Goal: Book appointment/travel/reservation

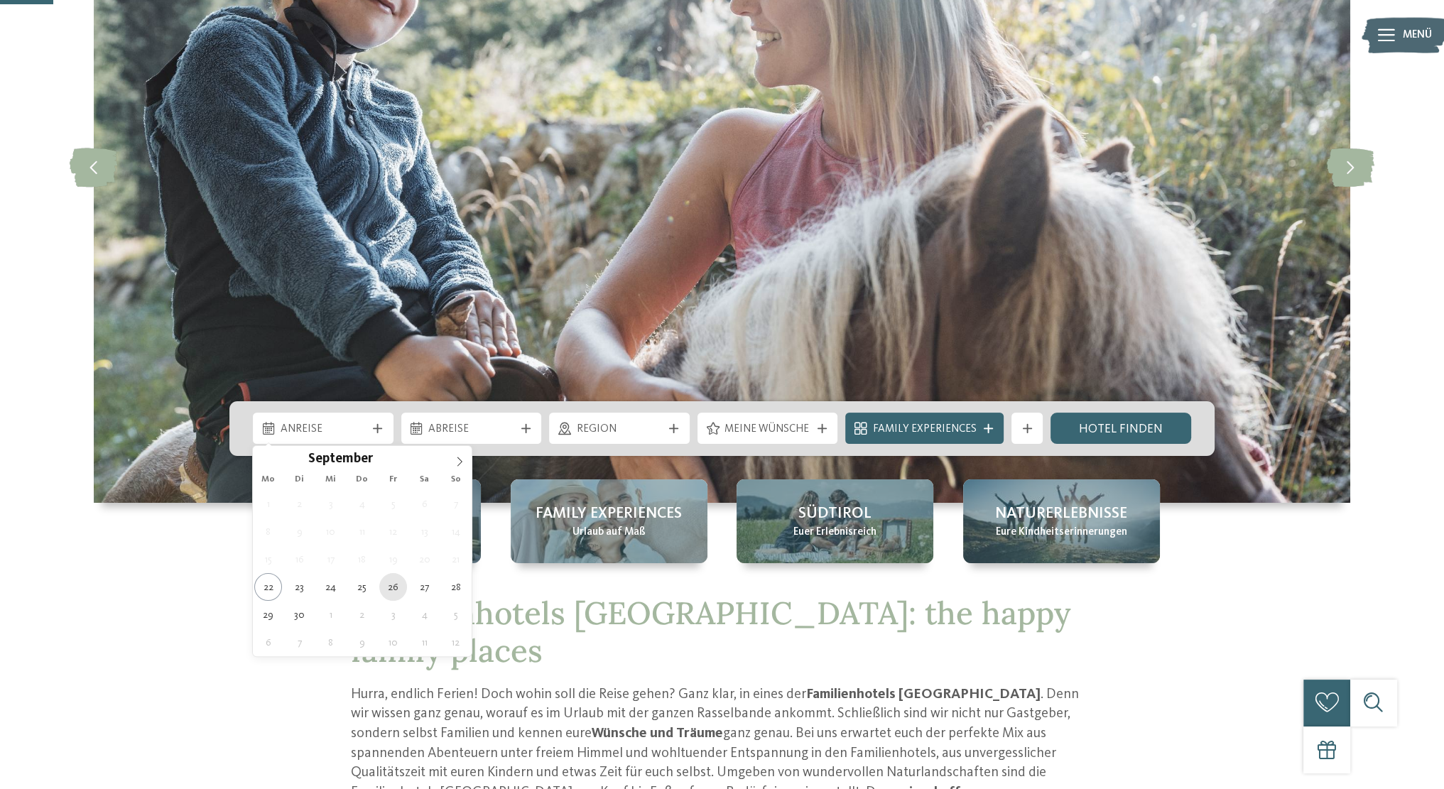
type div "[DATE]"
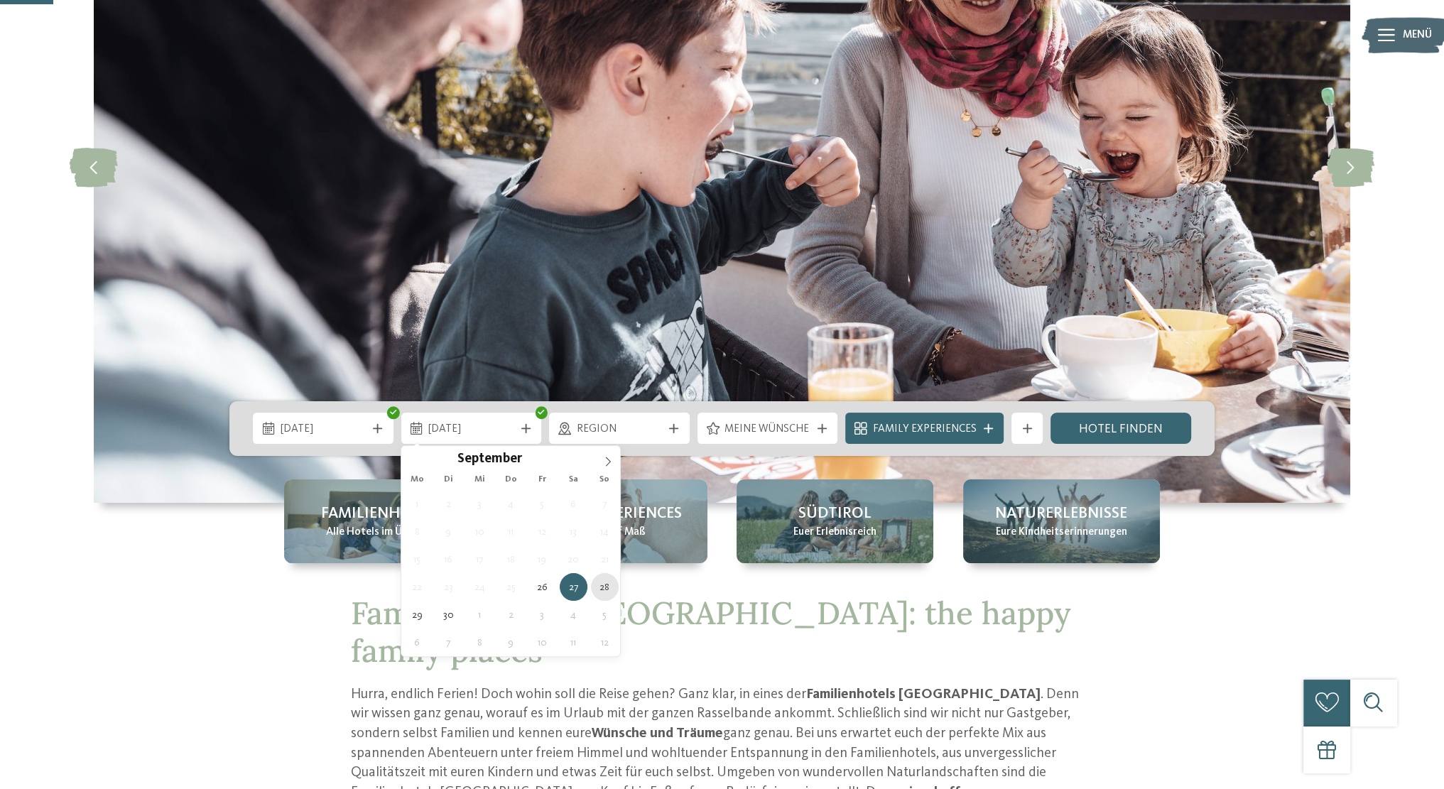
type div "[DATE]"
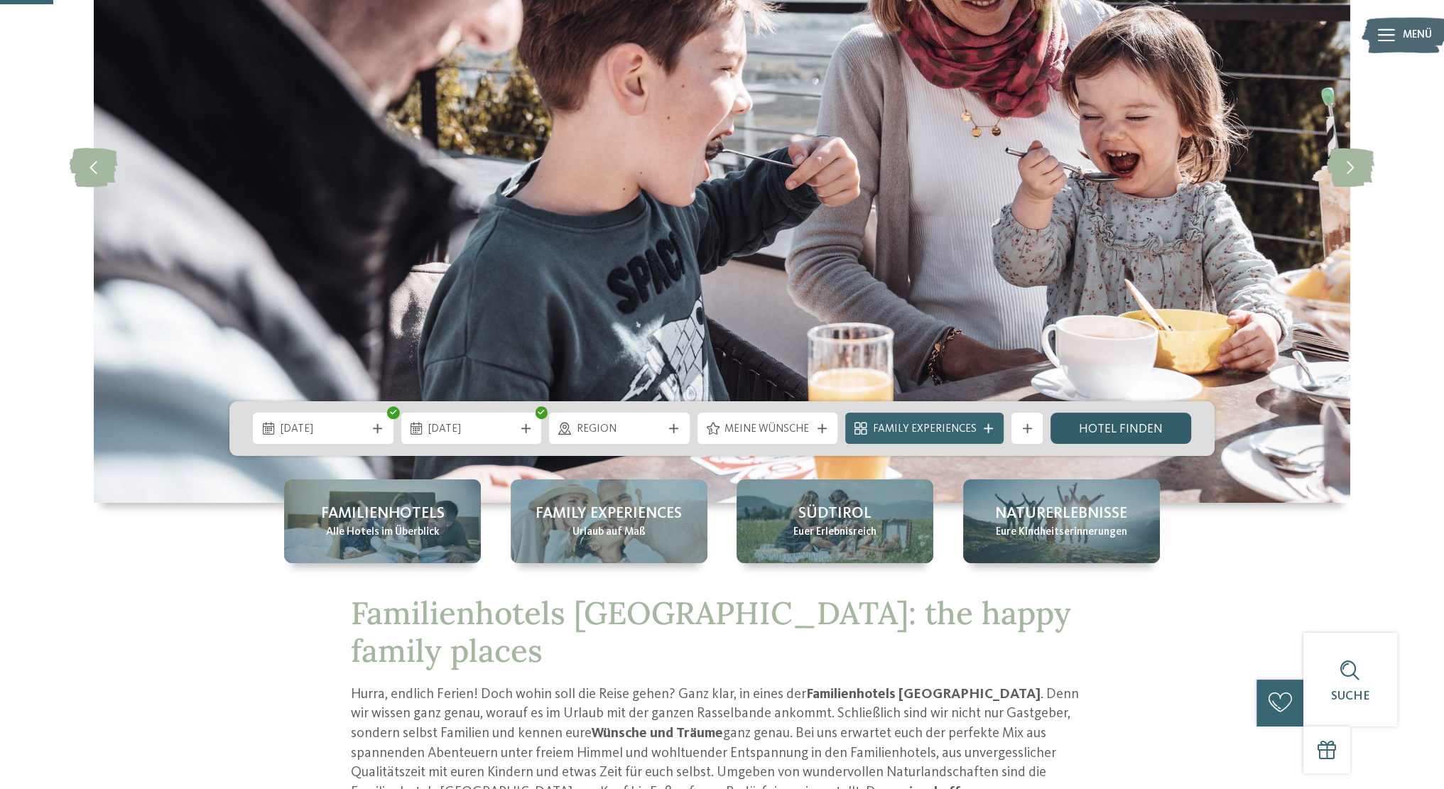
click at [1112, 428] on link "Hotel finden" at bounding box center [1120, 428] width 141 height 31
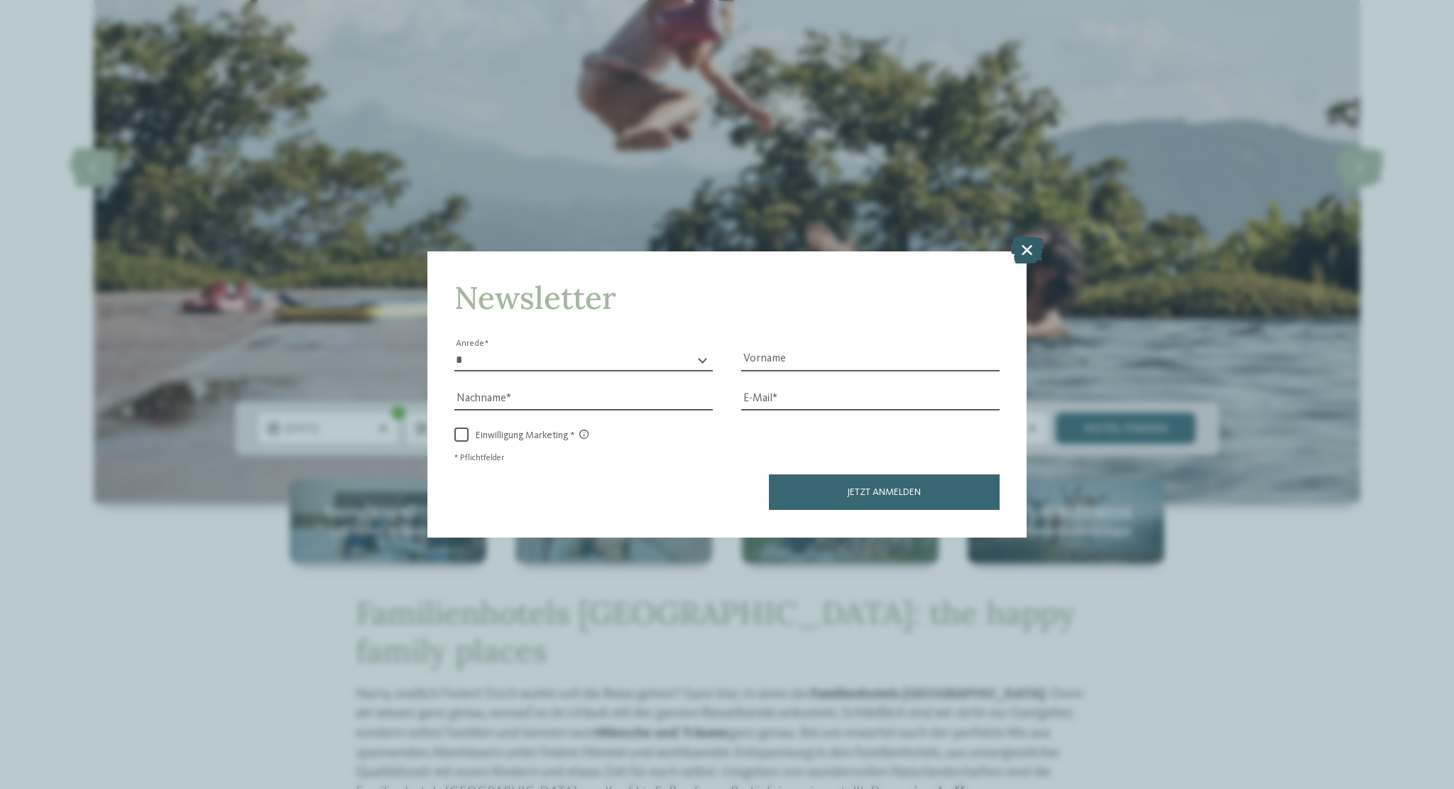
click at [1018, 253] on icon at bounding box center [1026, 249] width 33 height 27
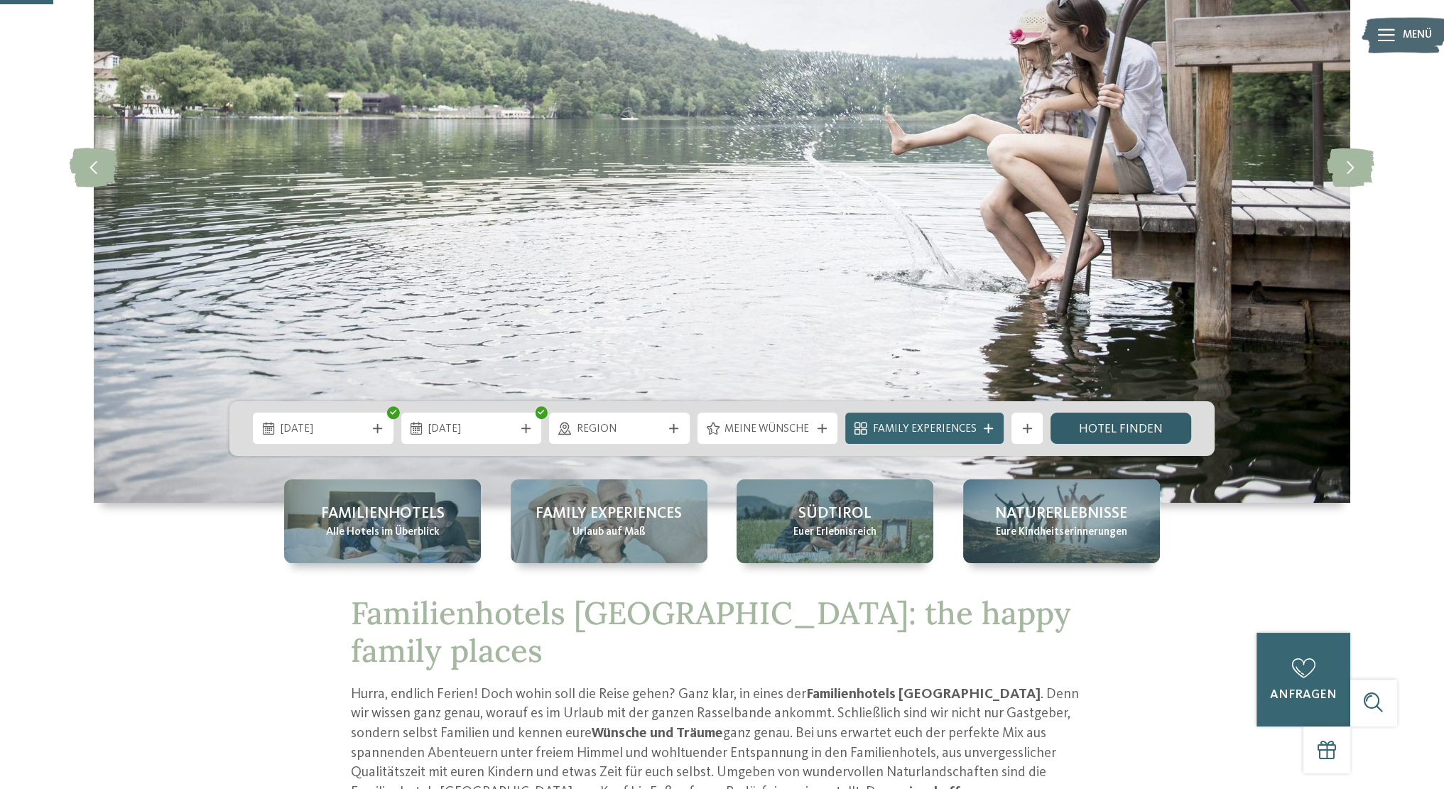
click at [1101, 437] on link "Hotel finden" at bounding box center [1120, 428] width 141 height 31
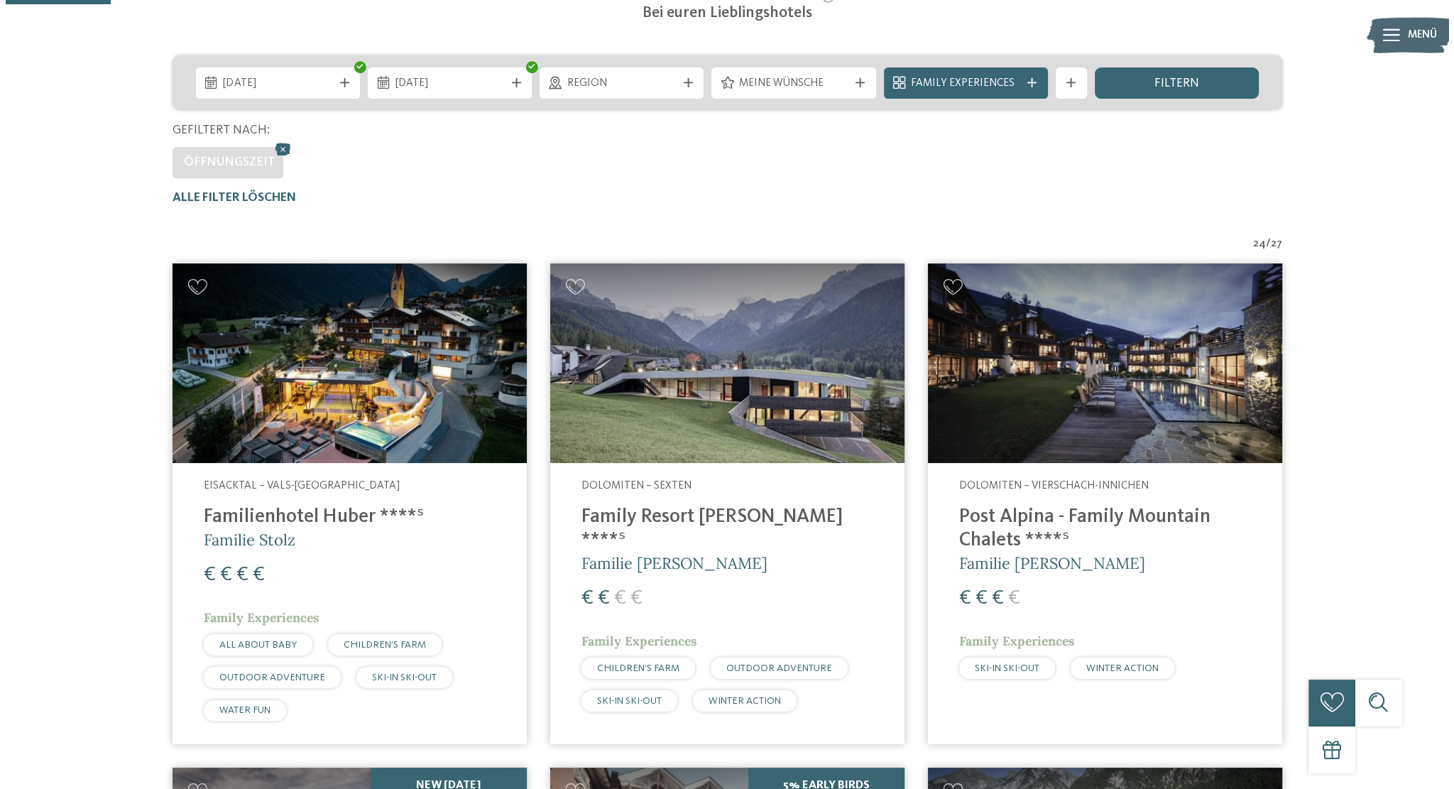
scroll to position [346, 0]
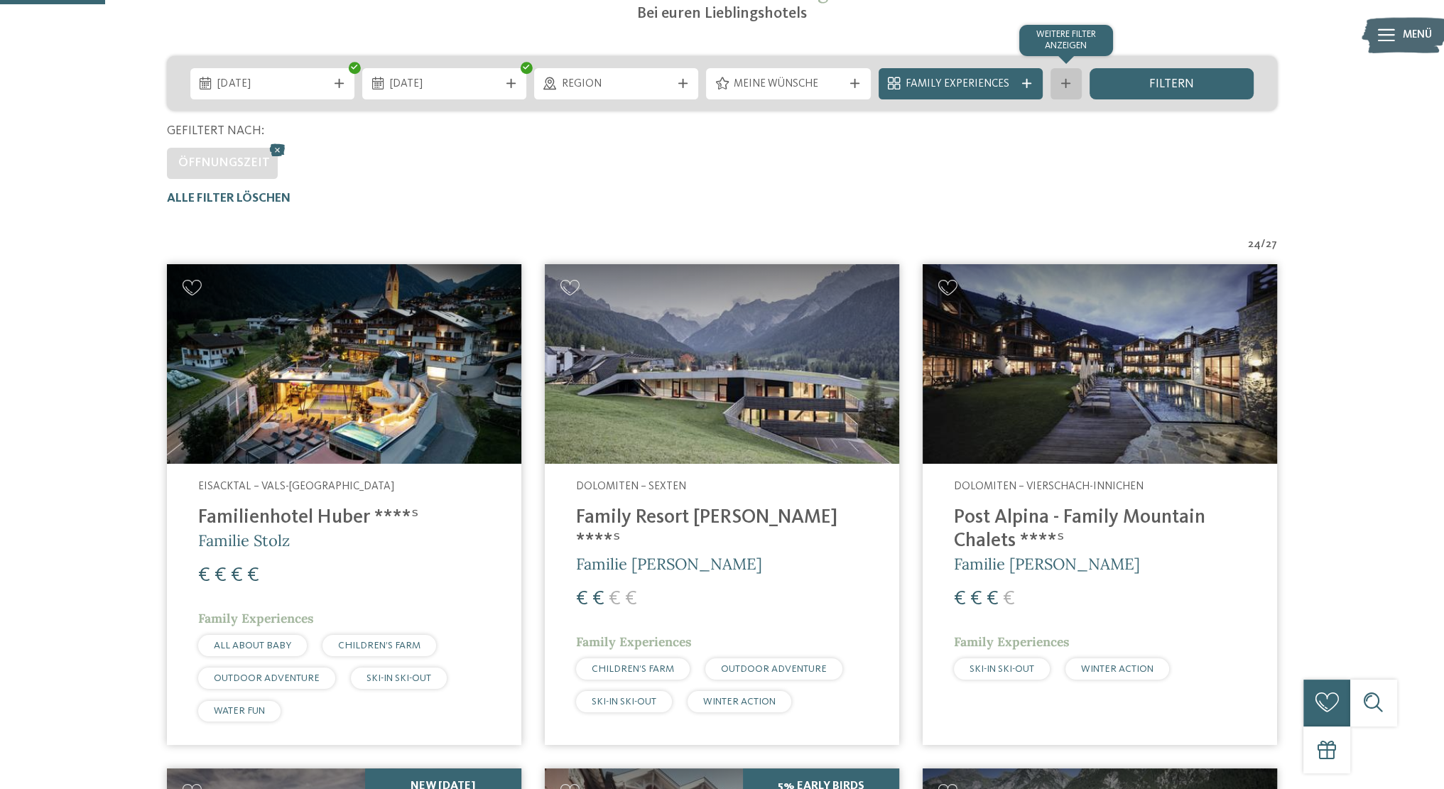
click at [1054, 77] on div "Weitere Filter anzeigen" at bounding box center [1065, 83] width 31 height 31
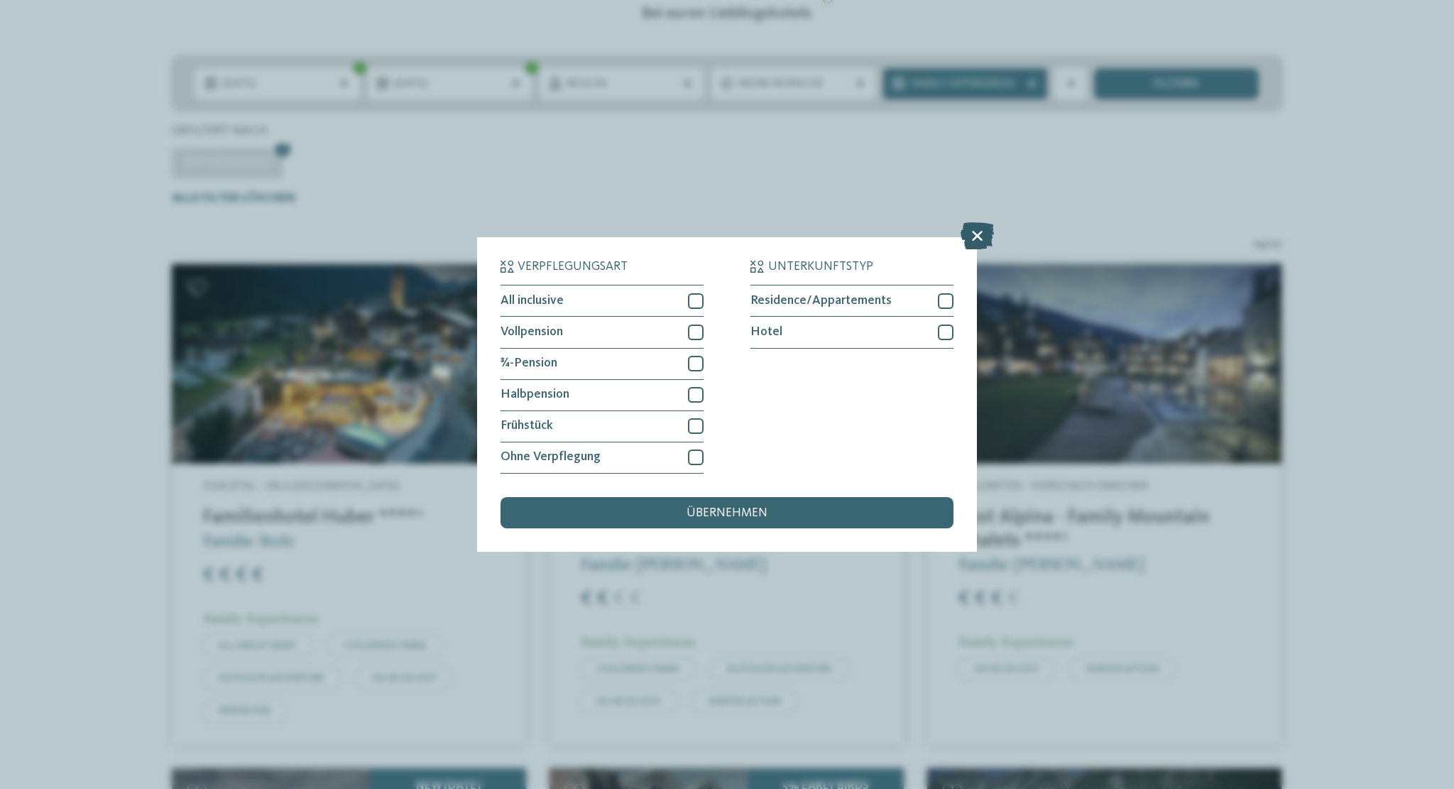
click at [978, 231] on icon at bounding box center [977, 236] width 33 height 27
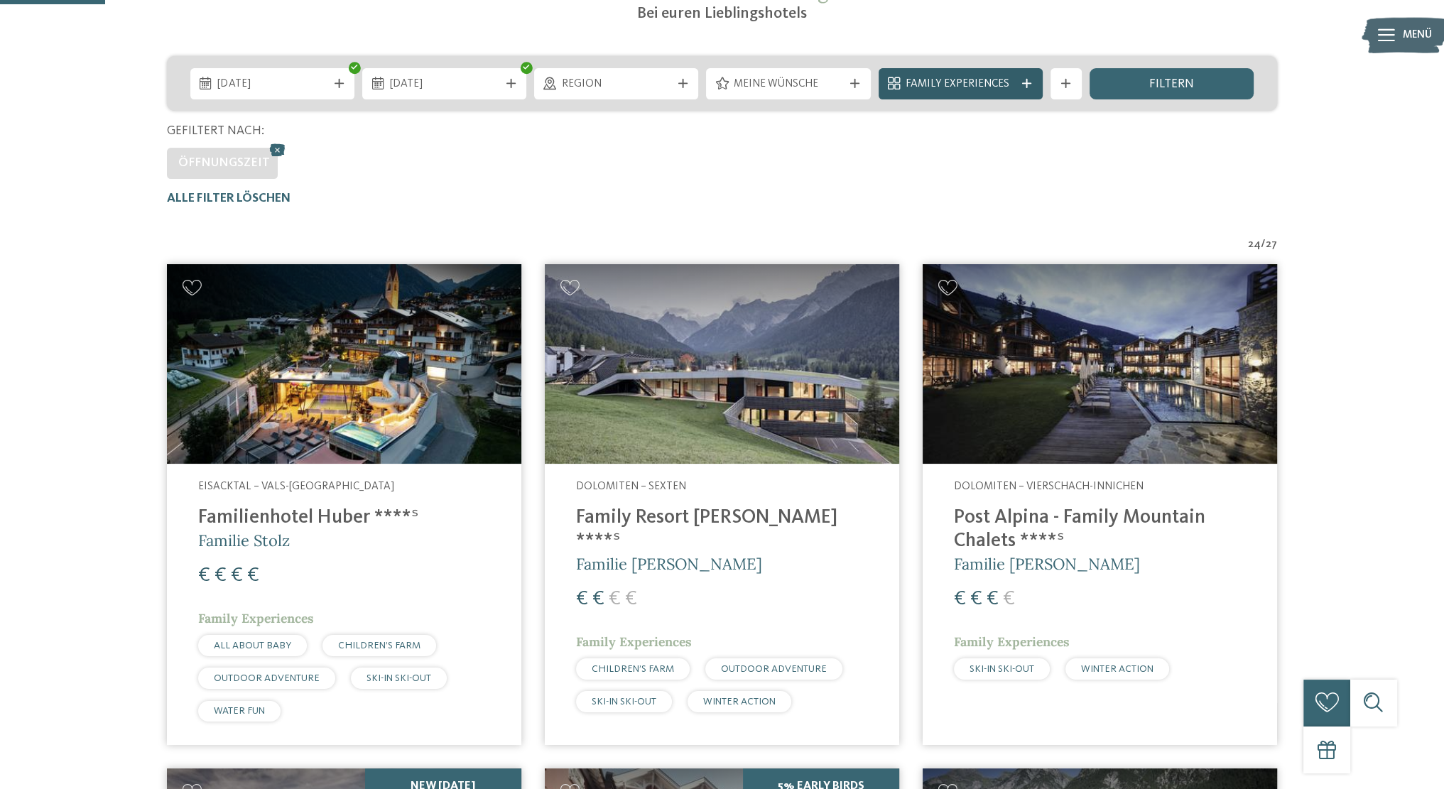
click at [974, 82] on span "Family Experiences" at bounding box center [959, 85] width 109 height 16
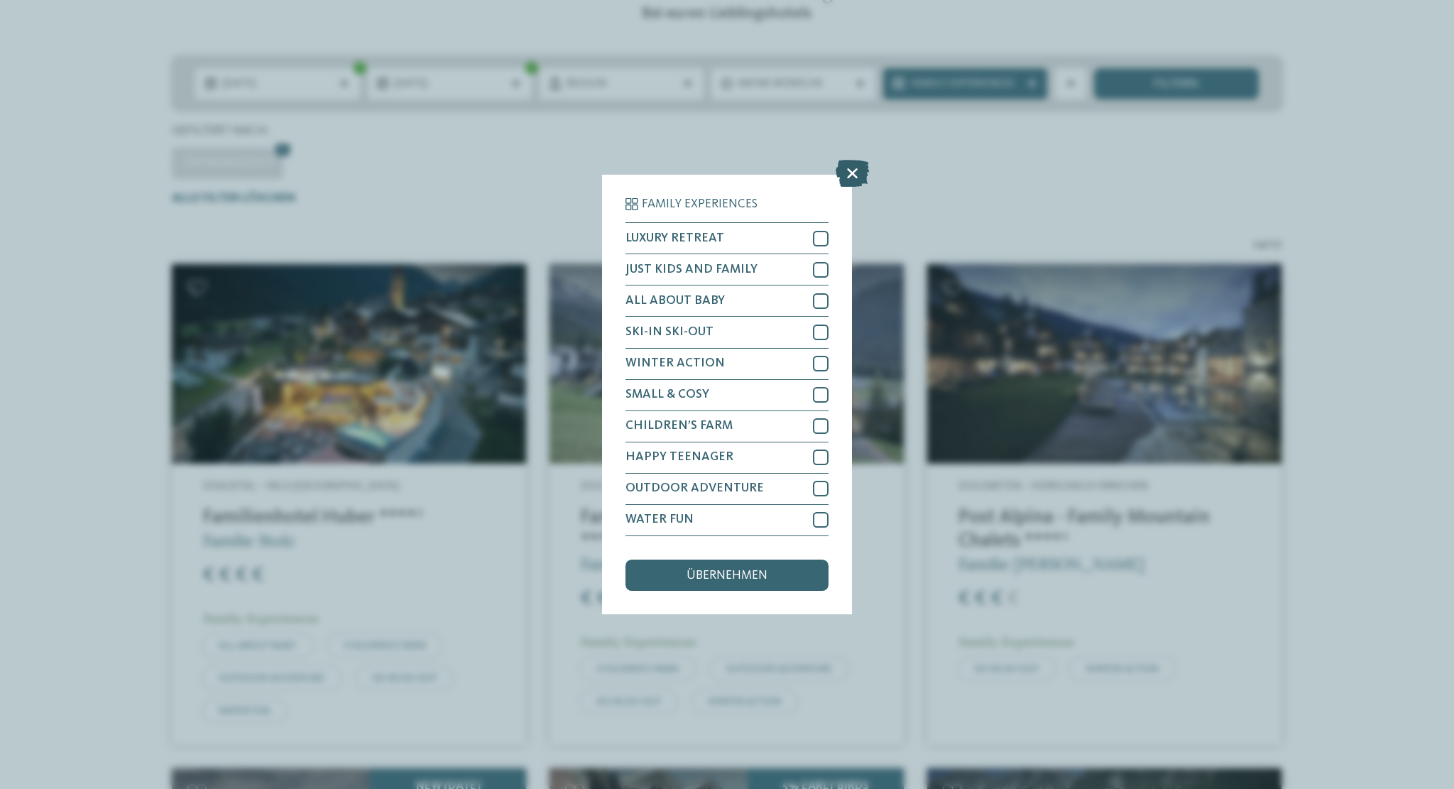
click at [858, 176] on icon at bounding box center [852, 173] width 33 height 27
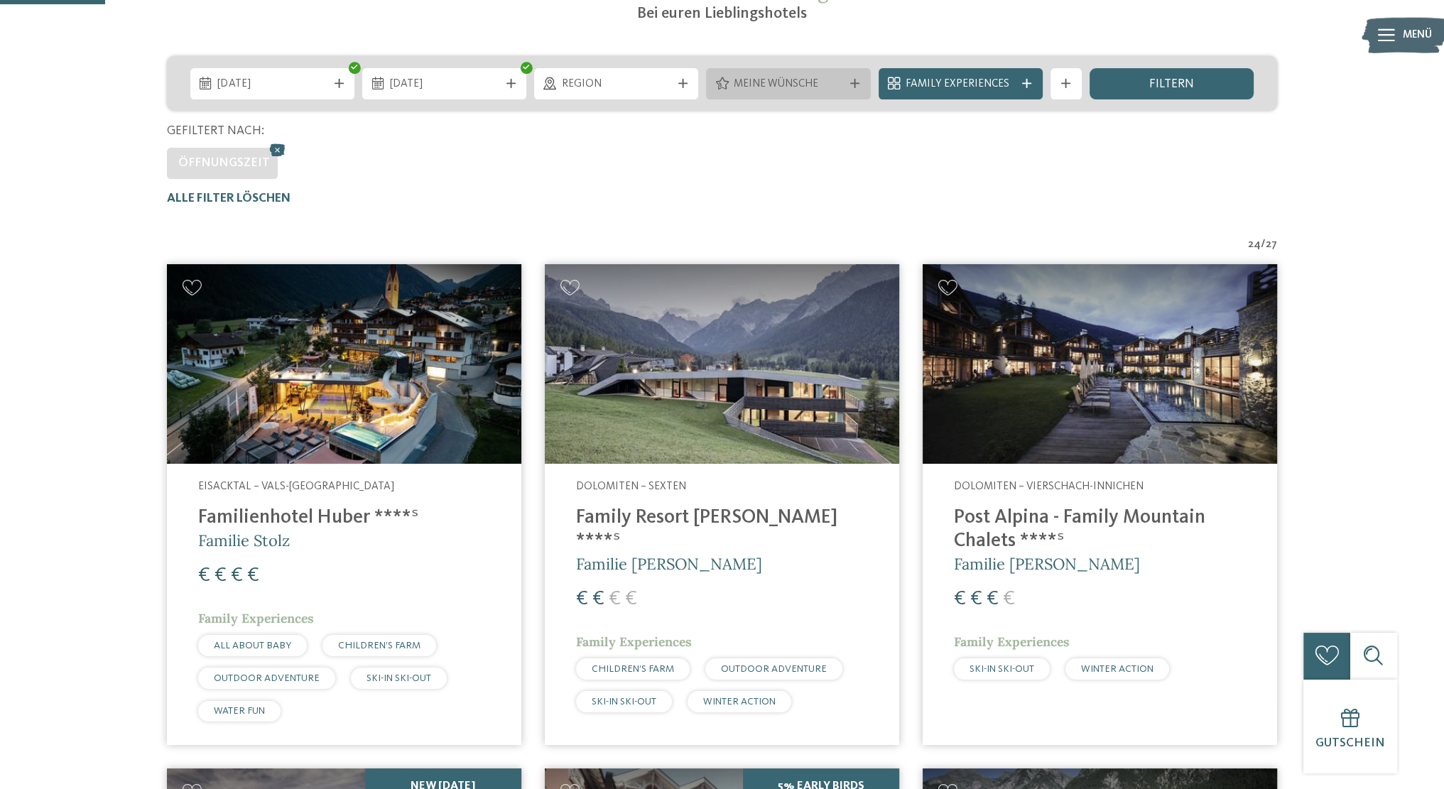
click at [824, 87] on span "Meine Wünsche" at bounding box center [787, 85] width 109 height 16
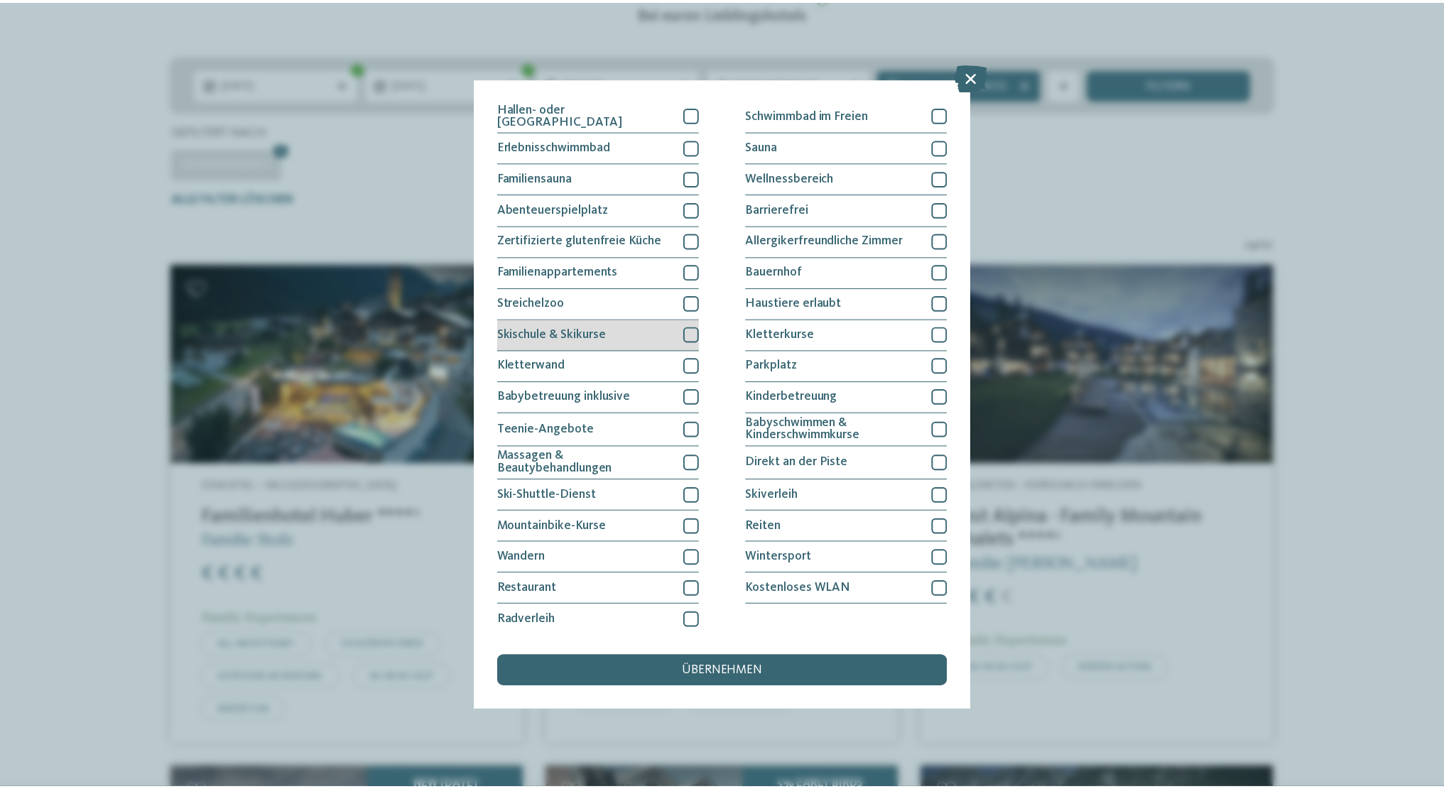
scroll to position [29, 0]
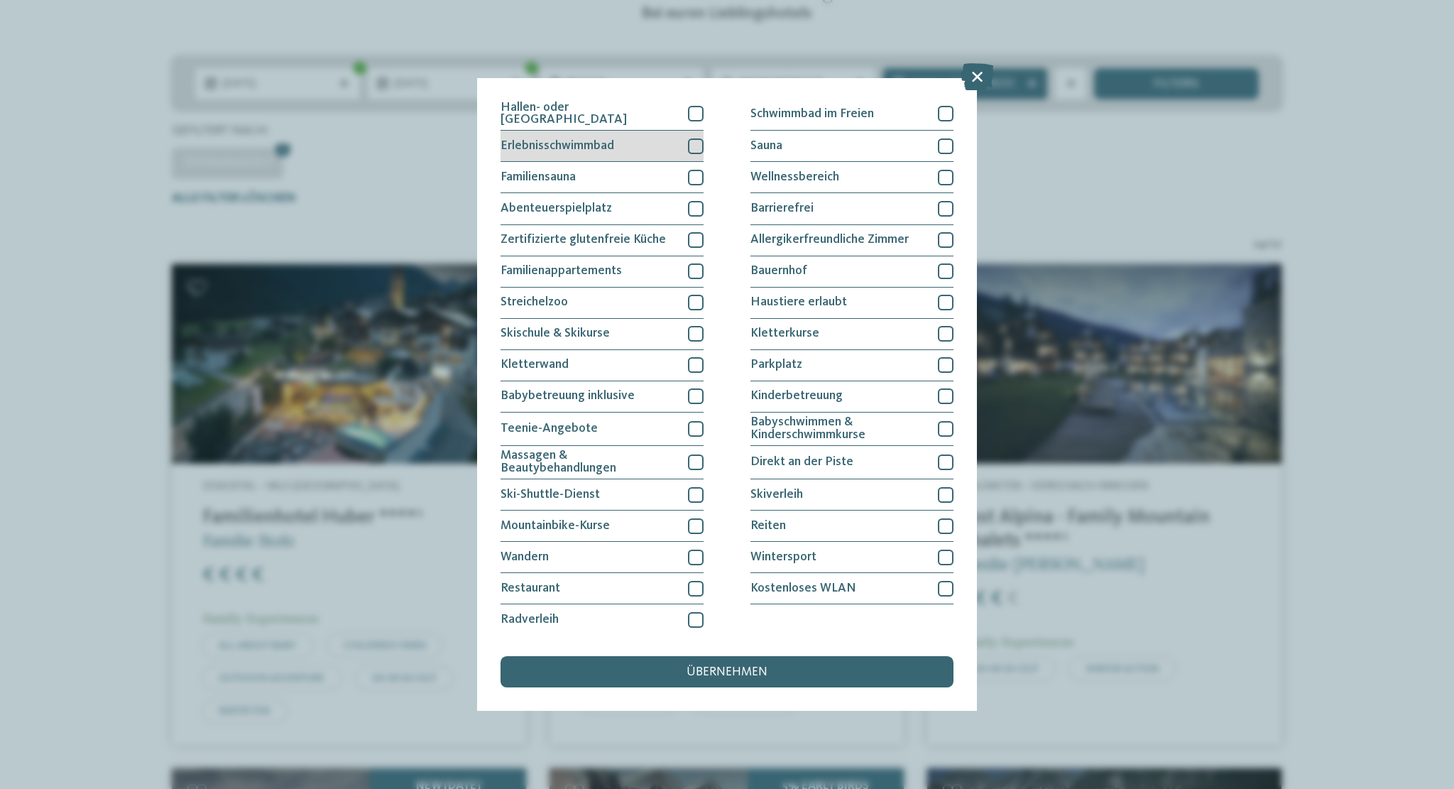
click at [688, 144] on div at bounding box center [696, 146] width 16 height 16
click at [631, 671] on div "übernehmen" at bounding box center [727, 671] width 453 height 31
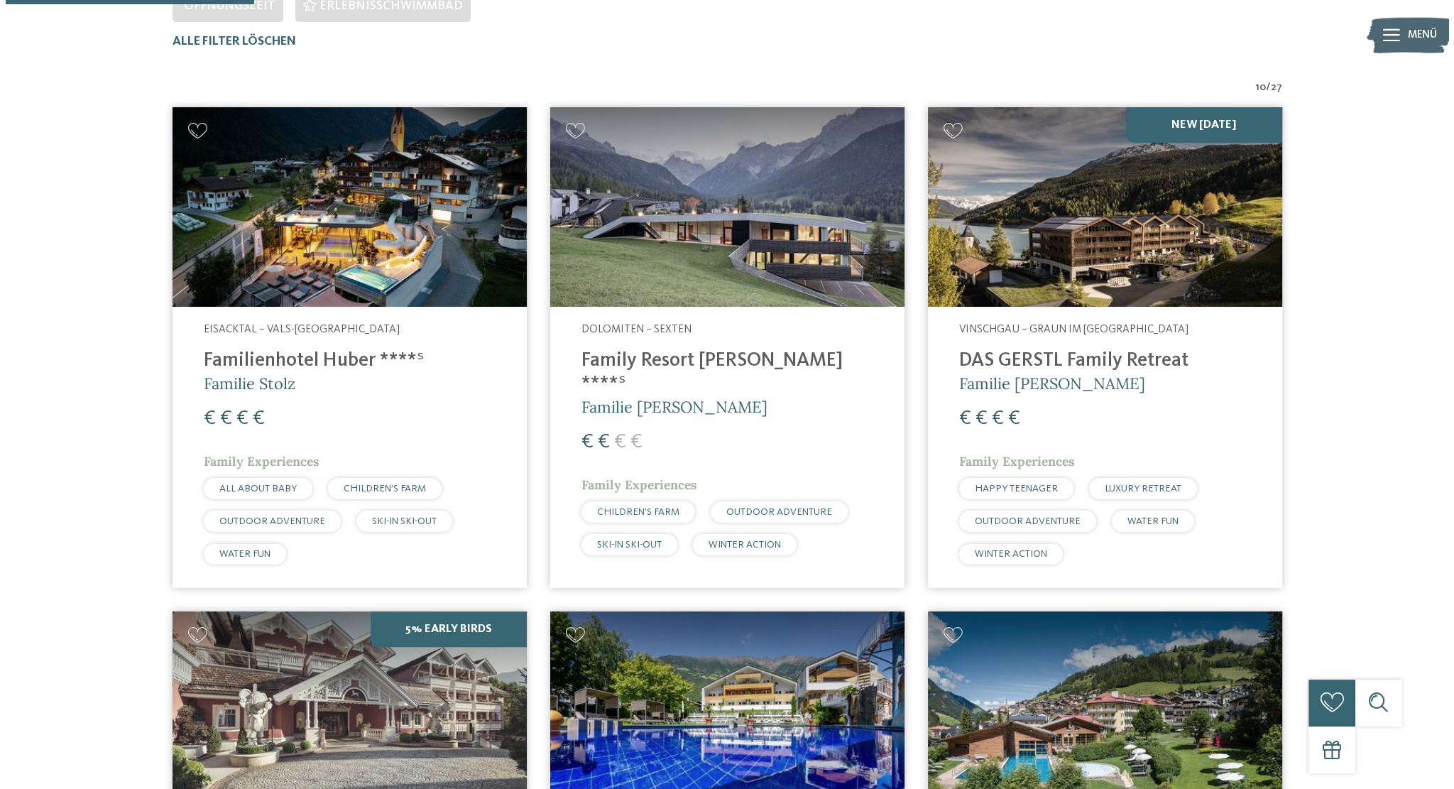
scroll to position [520, 0]
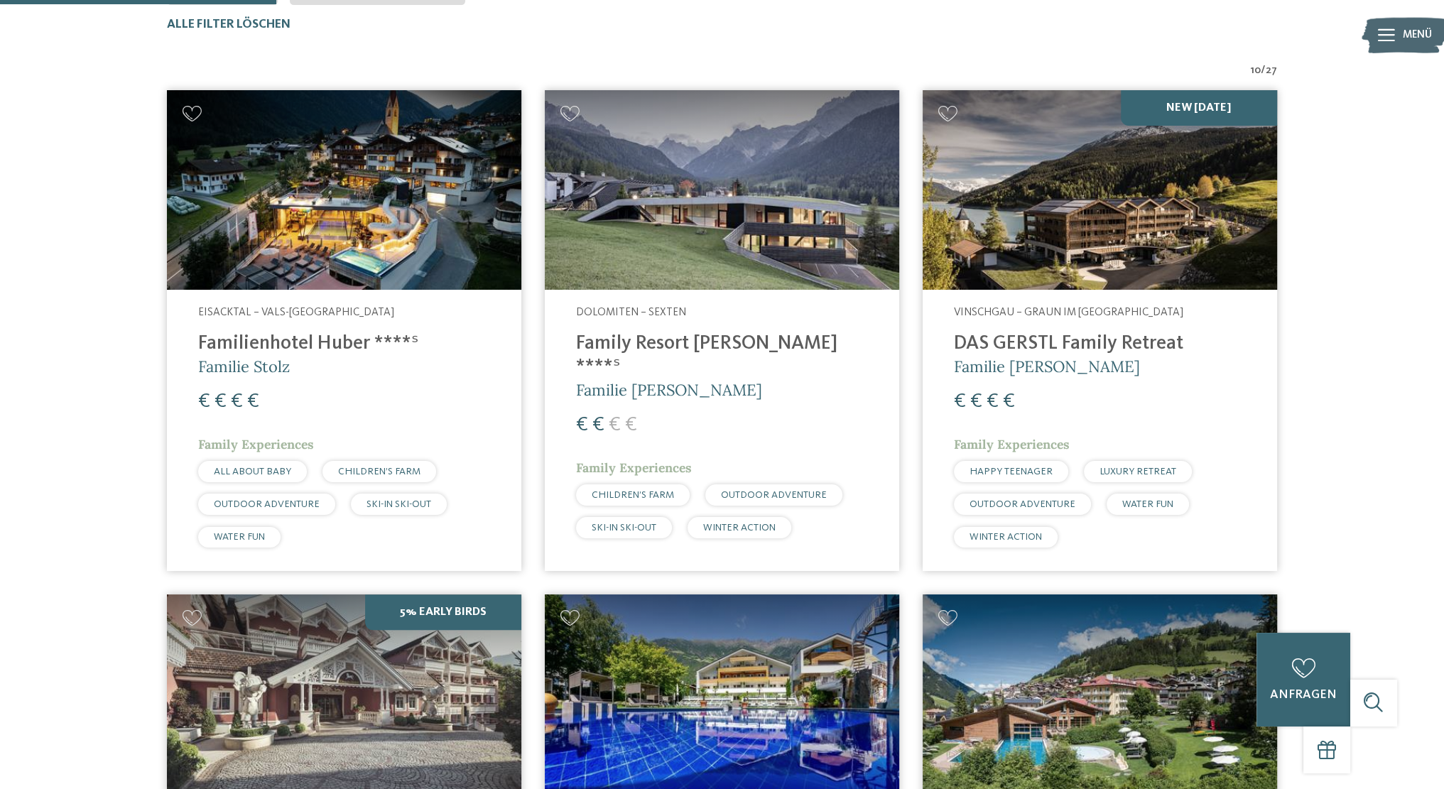
click at [326, 290] on div "Eisacktal – Vals-Mühlbach Familienhotel Huber ****ˢ Familie Stolz € € € € Famil…" at bounding box center [344, 431] width 354 height 282
click at [329, 343] on h4 "Familienhotel Huber ****ˢ" at bounding box center [344, 343] width 292 height 23
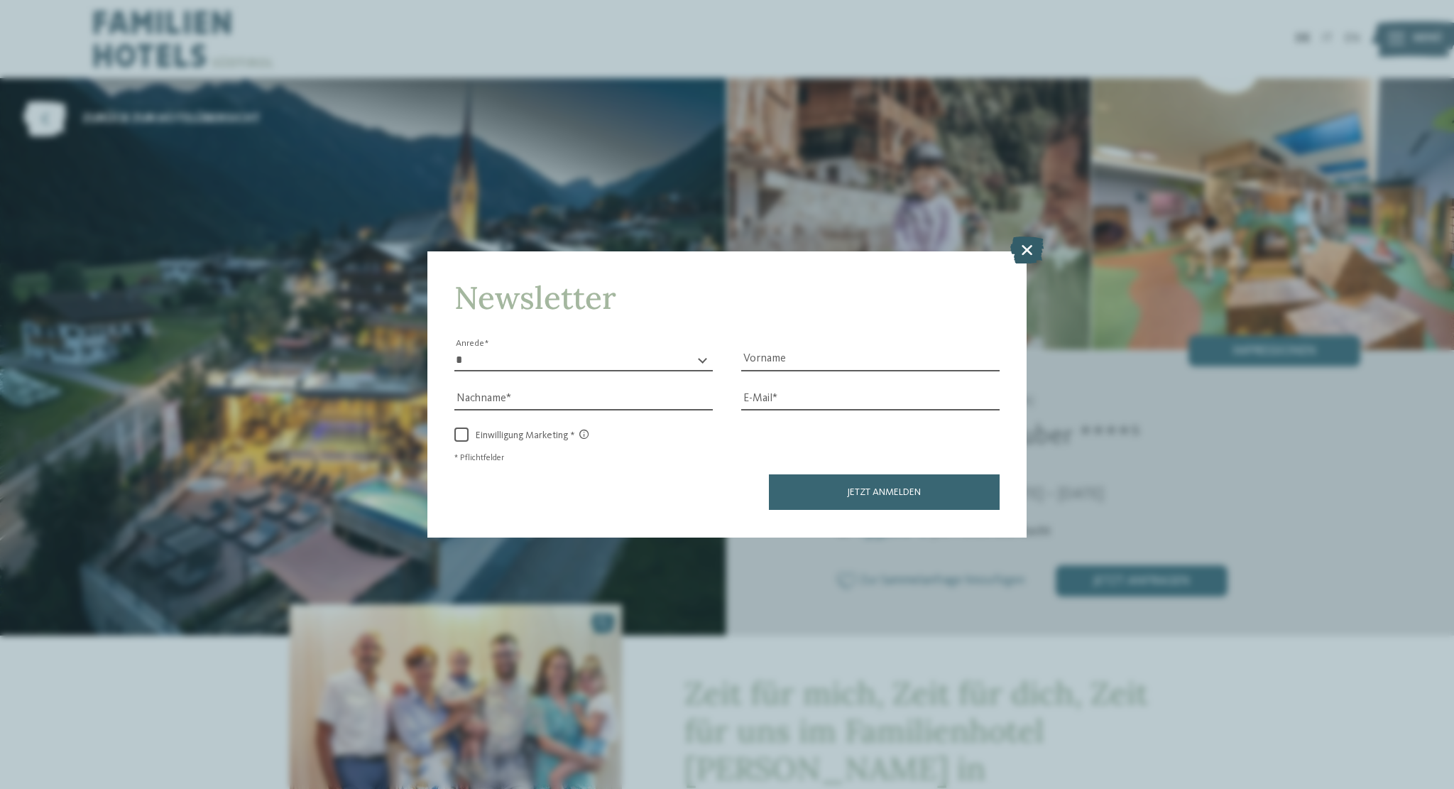
click at [1037, 245] on icon at bounding box center [1026, 249] width 33 height 27
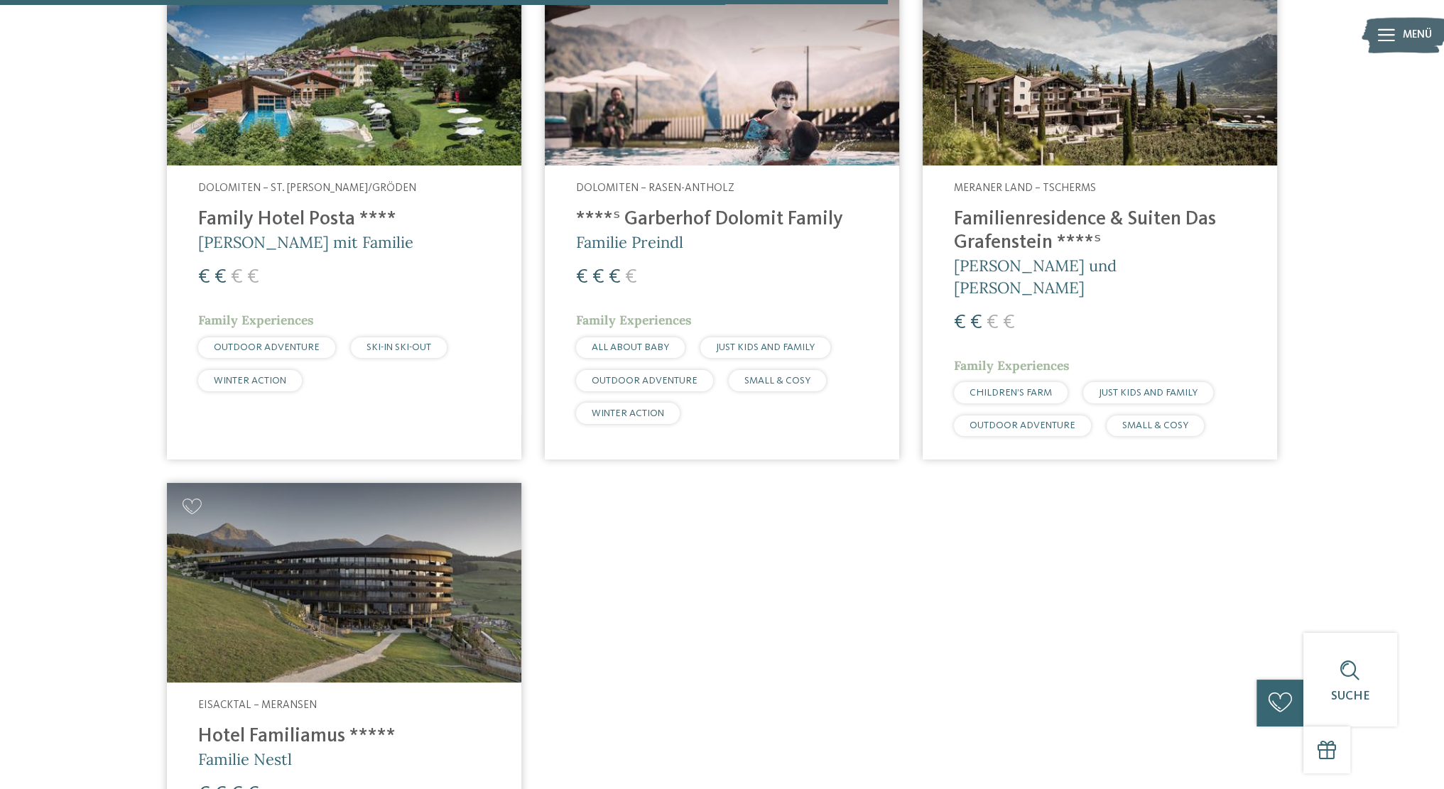
scroll to position [1676, 0]
click at [712, 115] on img at bounding box center [722, 67] width 354 height 200
click at [685, 106] on img at bounding box center [722, 67] width 354 height 200
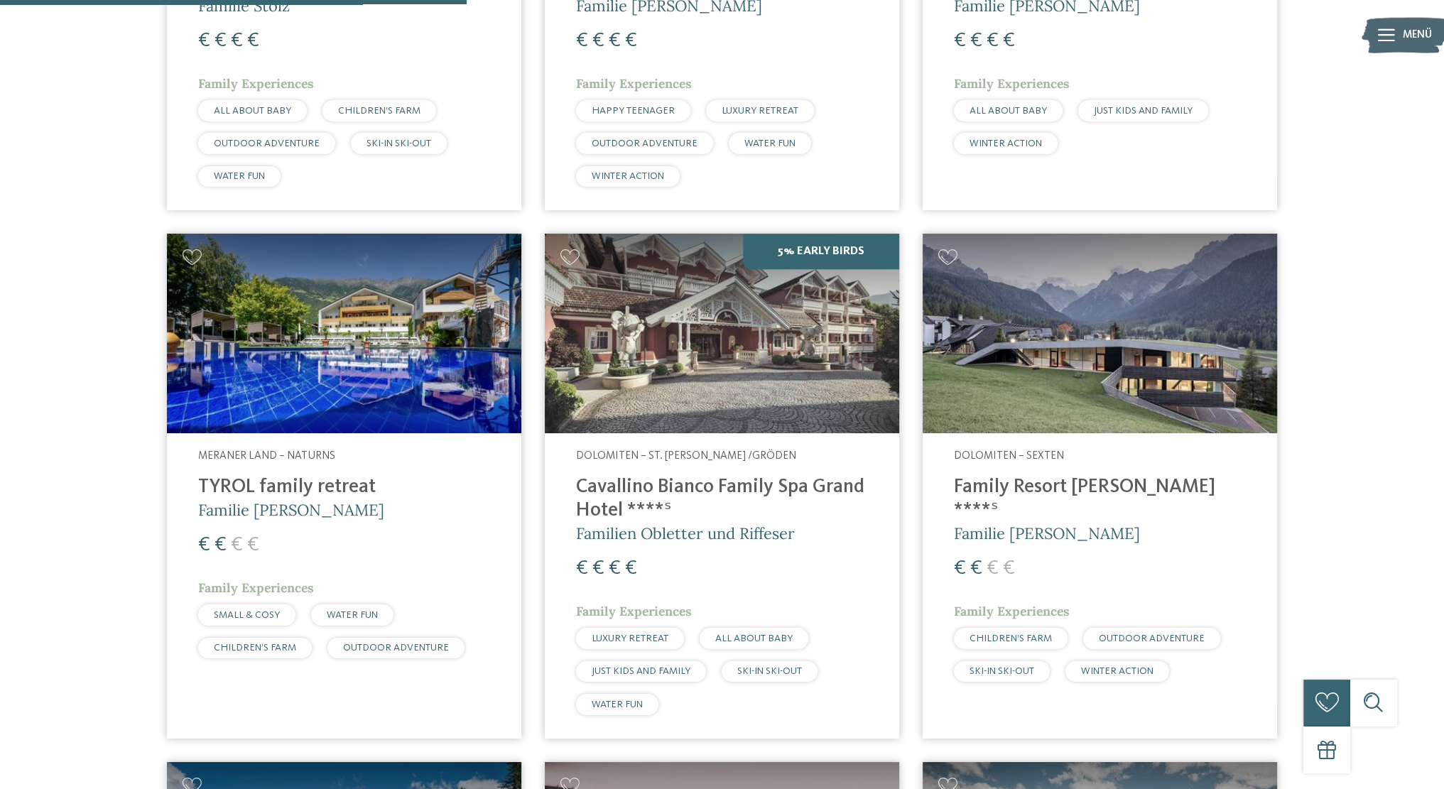
scroll to position [880, 0]
click at [1062, 306] on img at bounding box center [1099, 334] width 354 height 200
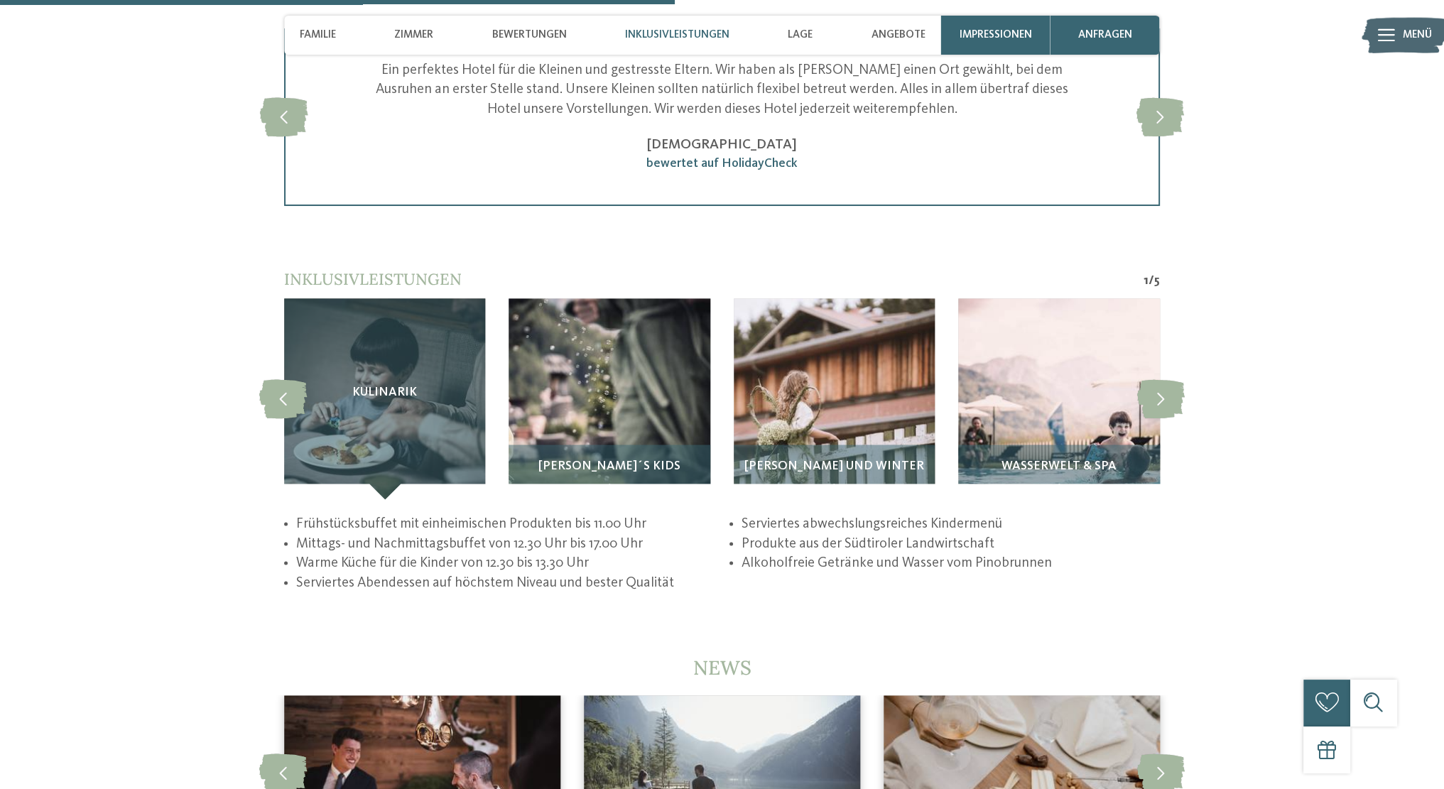
scroll to position [2914, 0]
click at [1062, 366] on img at bounding box center [1058, 398] width 201 height 201
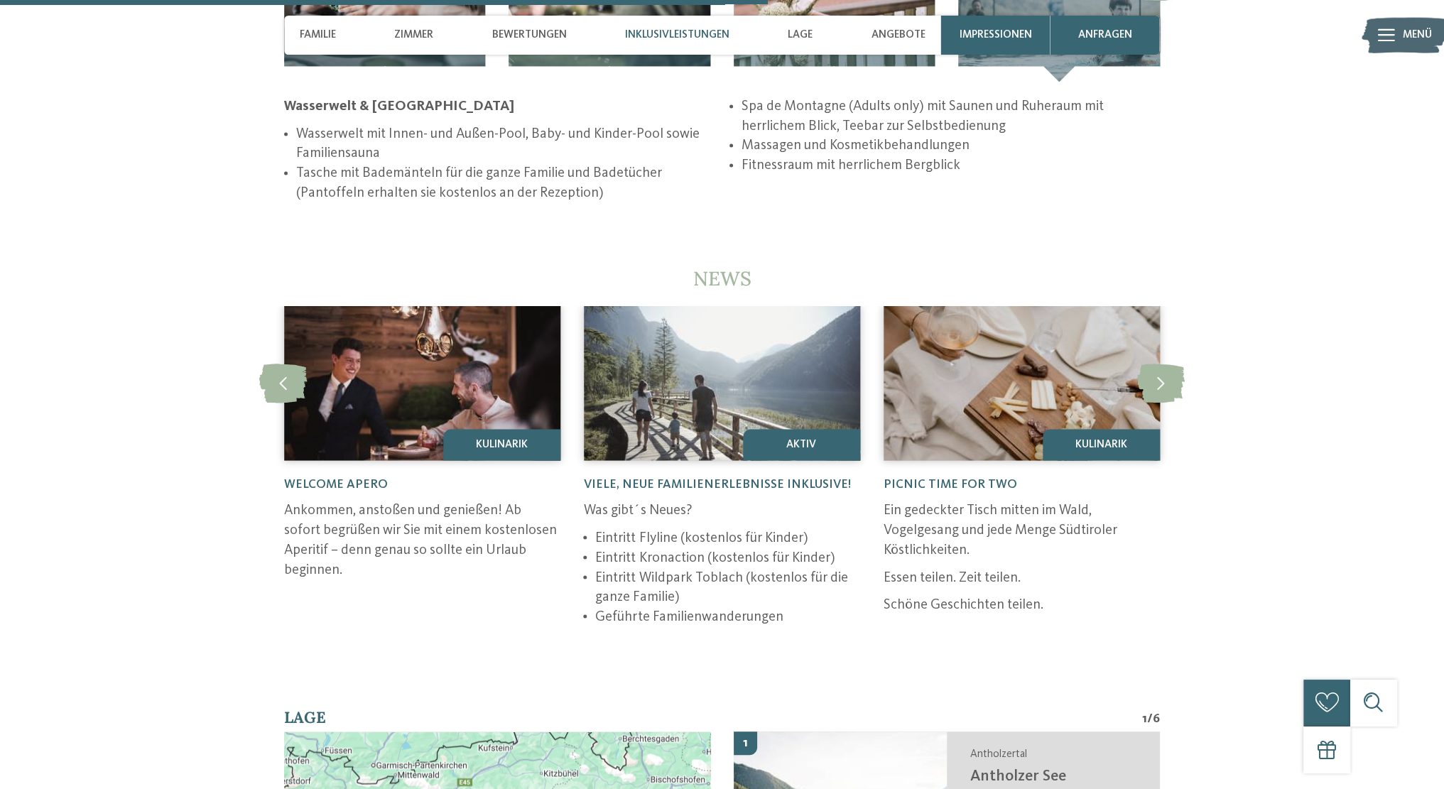
scroll to position [3398, 0]
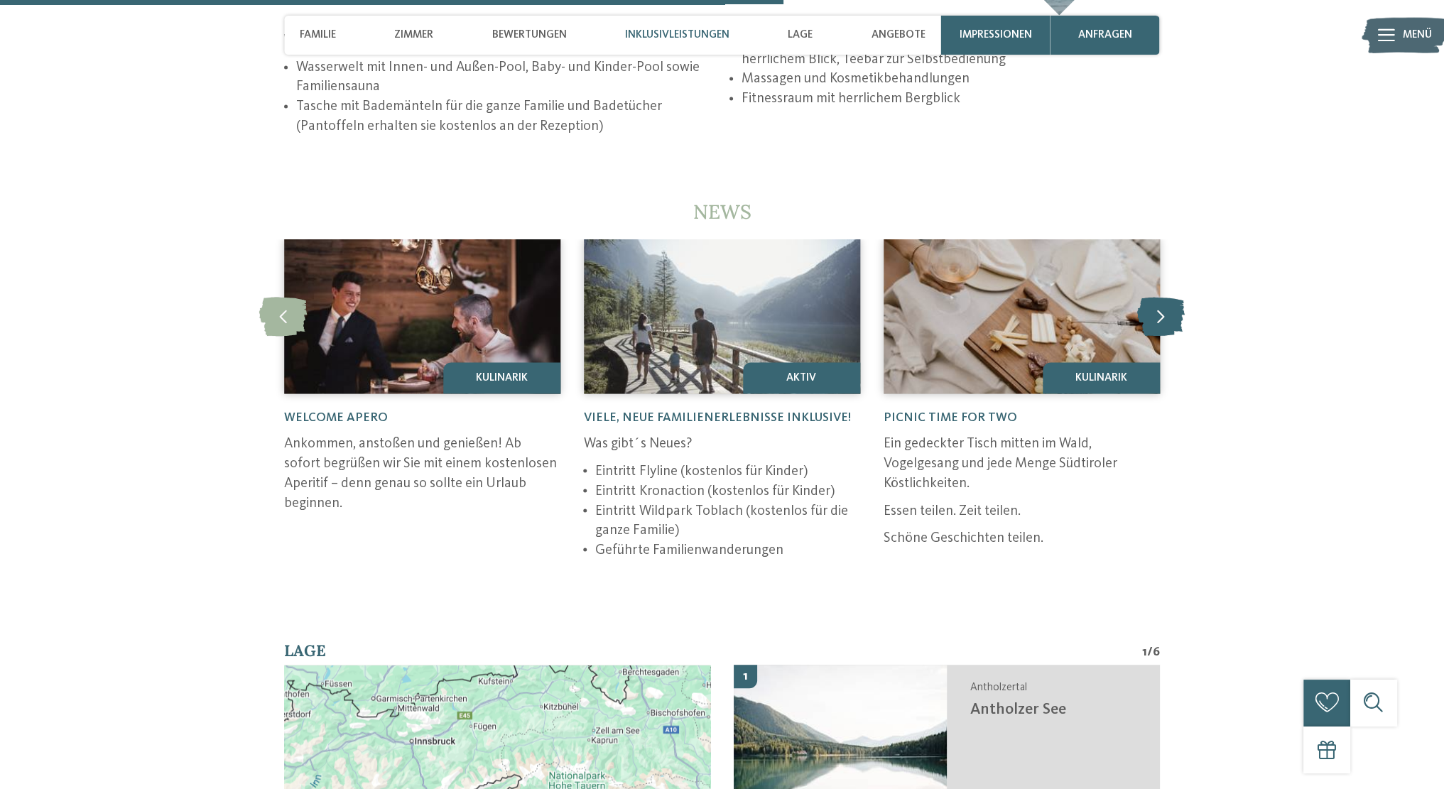
click at [1157, 300] on icon at bounding box center [1161, 316] width 48 height 39
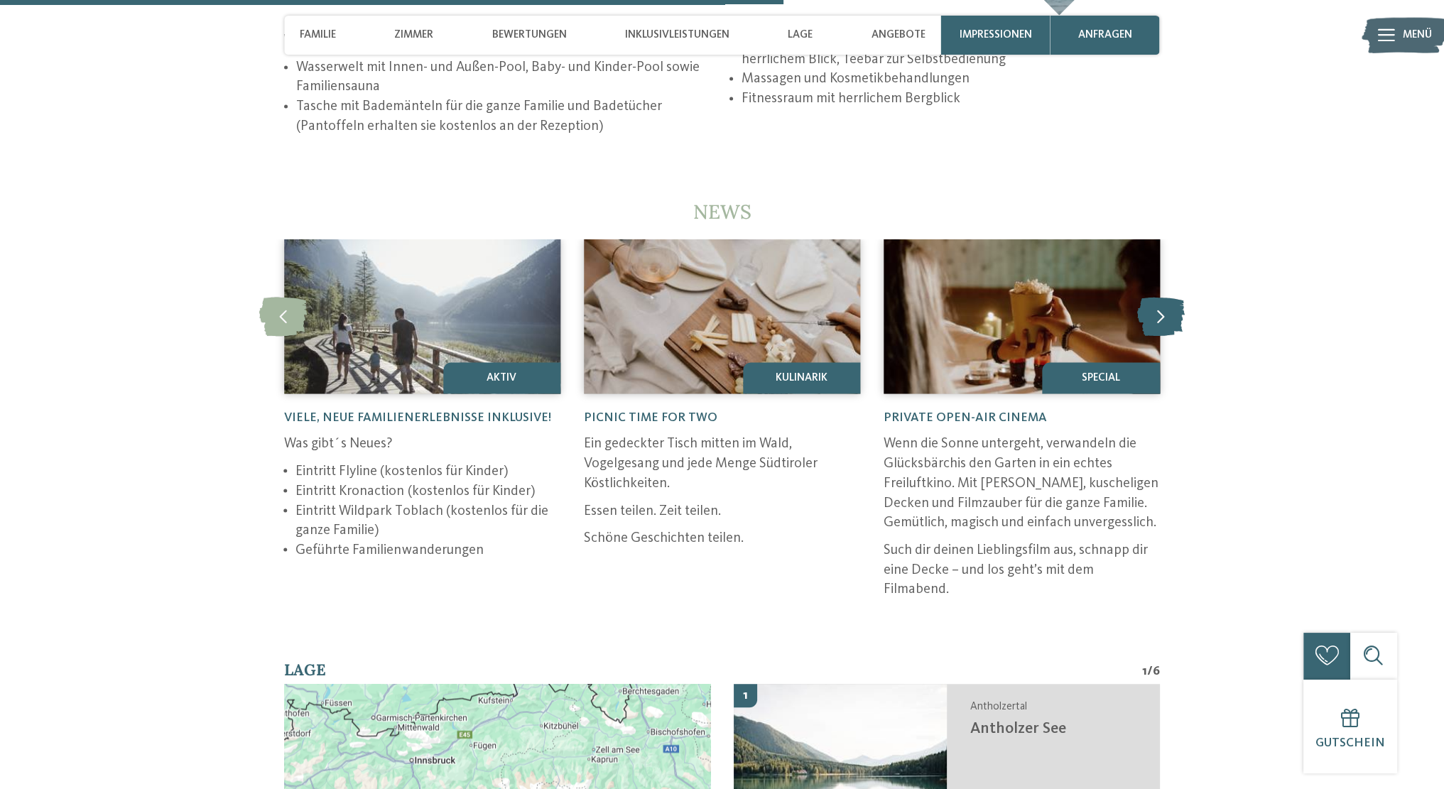
click at [1157, 300] on icon at bounding box center [1161, 316] width 48 height 39
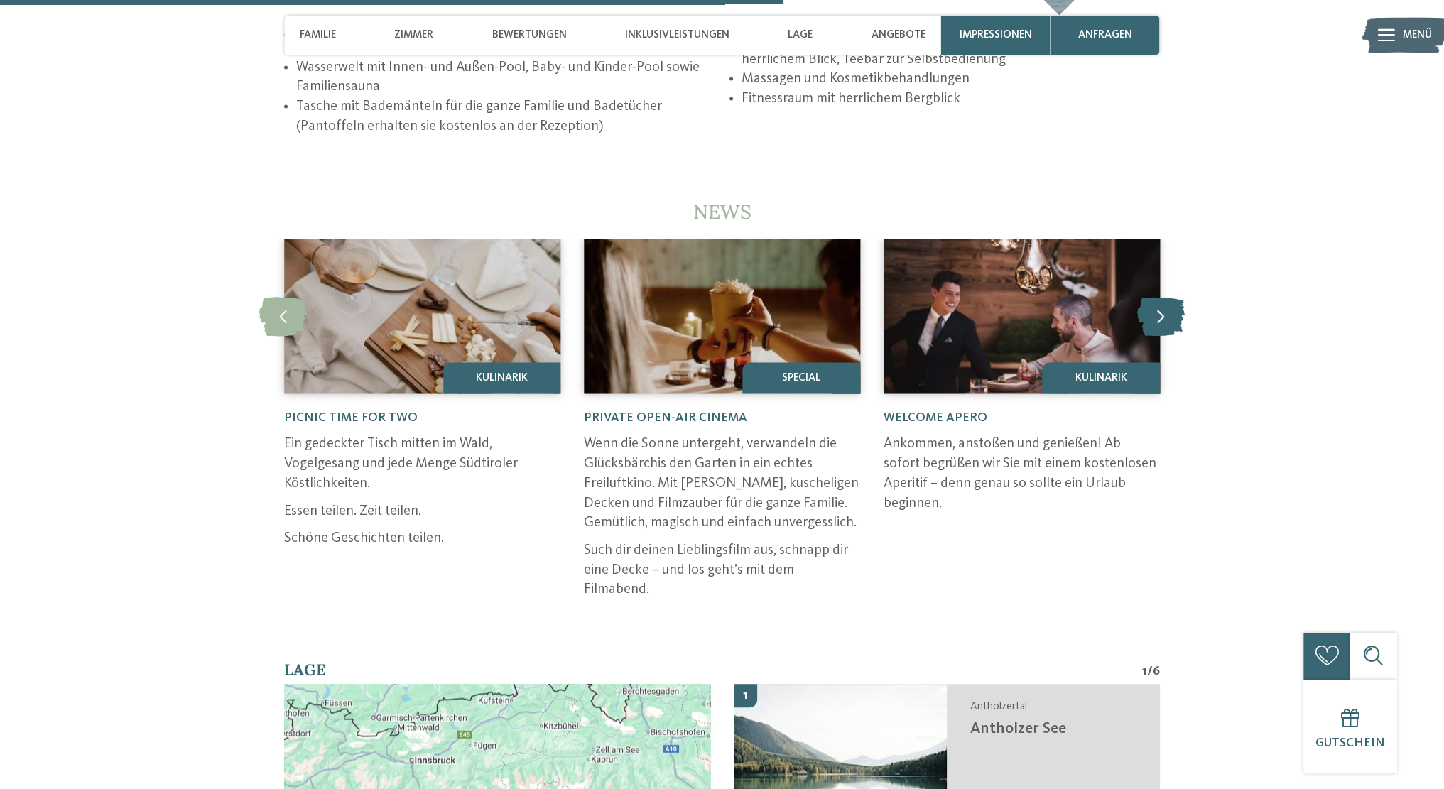
click at [1157, 300] on icon at bounding box center [1161, 316] width 48 height 39
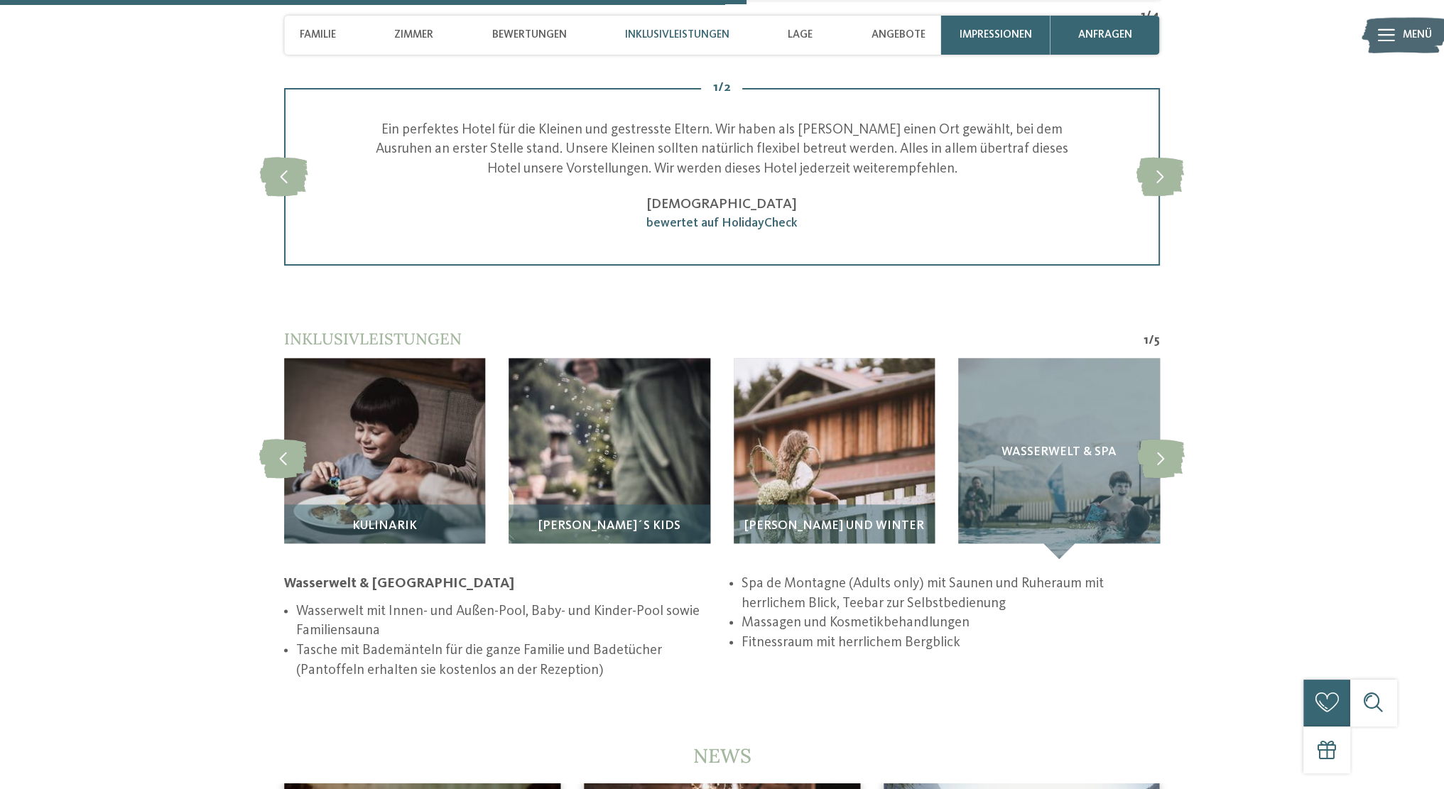
scroll to position [2541, 0]
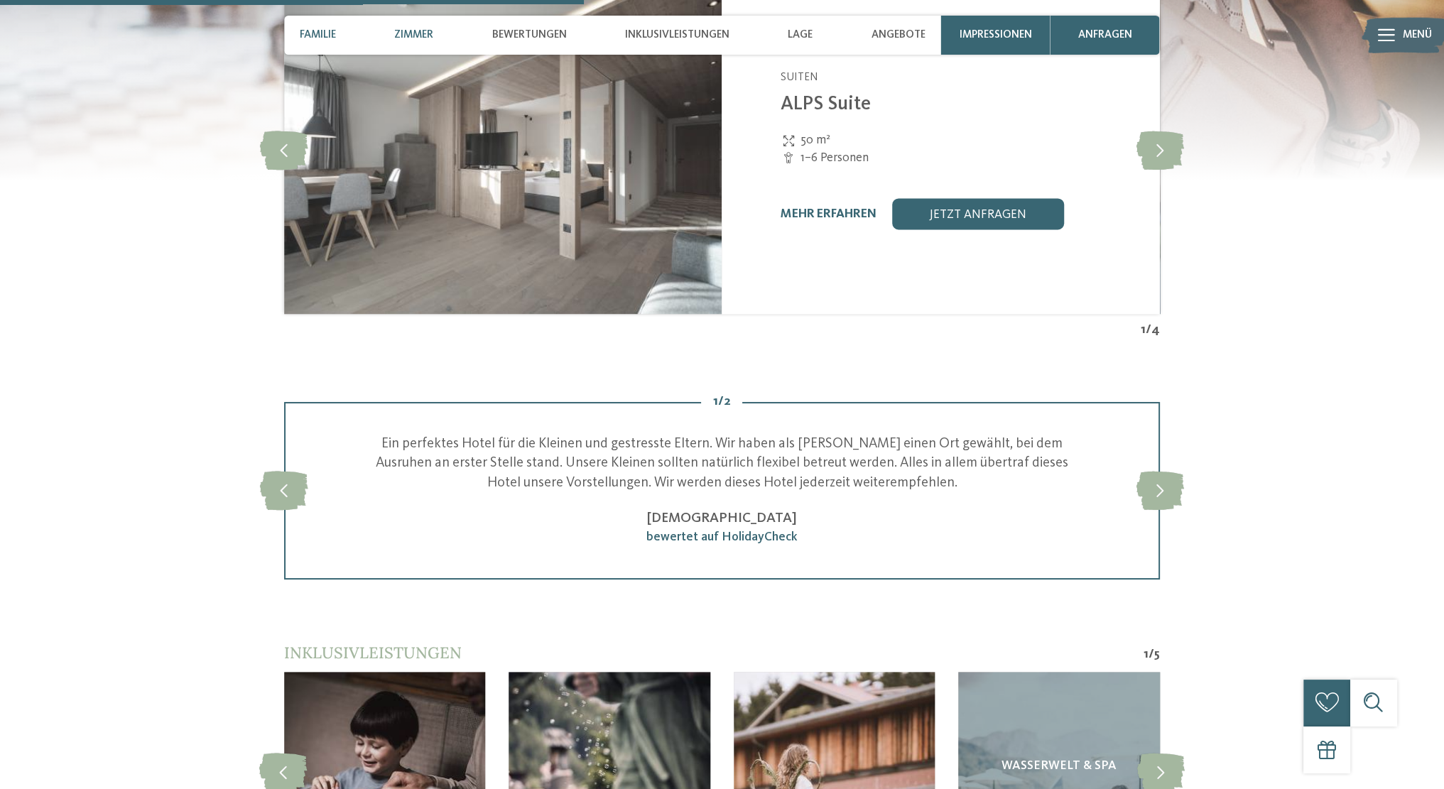
click at [320, 33] on span "Familie" at bounding box center [318, 34] width 36 height 13
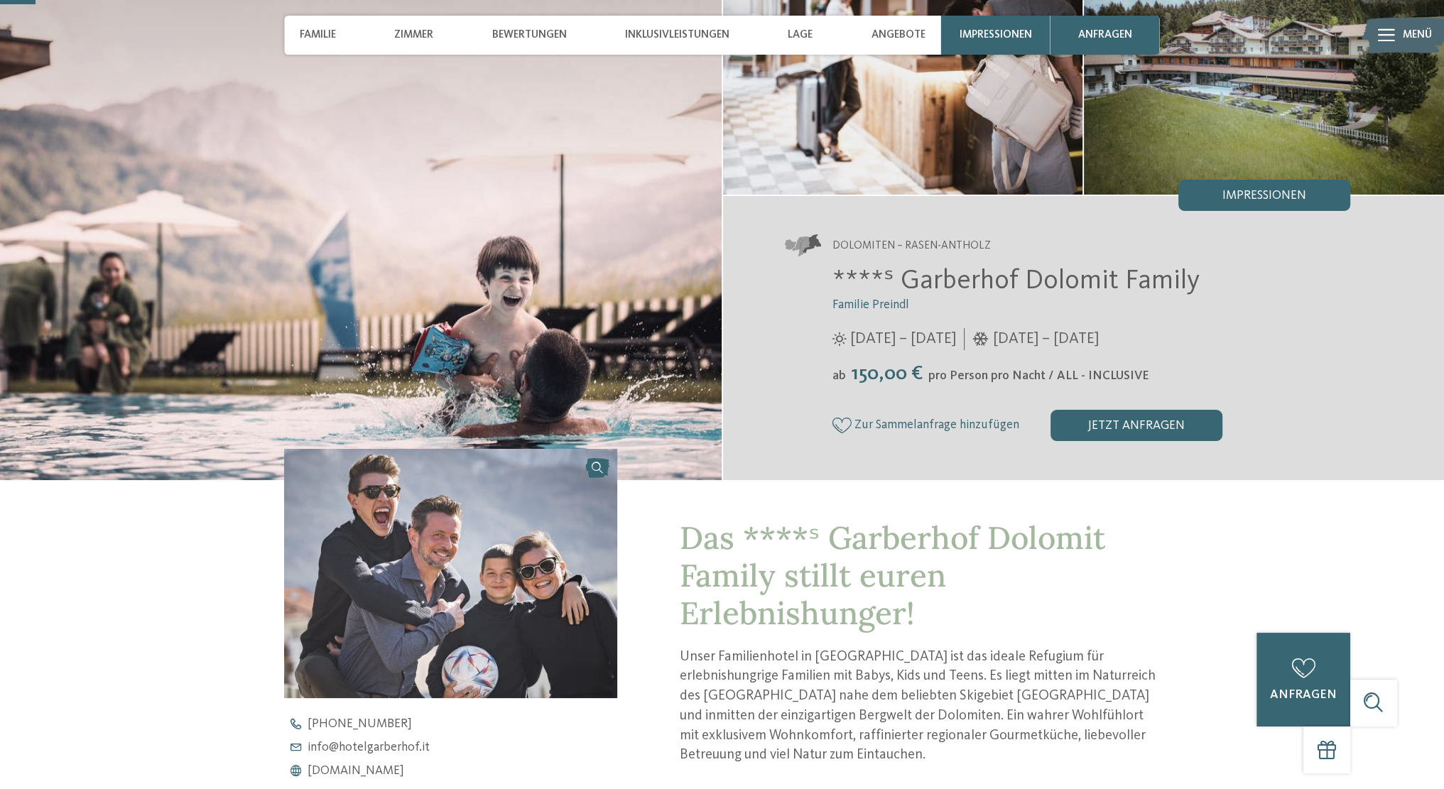
scroll to position [153, 0]
click at [778, 309] on div "Dolomiten – Rasen-Antholz ****ˢ Garberhof Dolomit Family Familie Preindl [DATE]…" at bounding box center [1083, 338] width 721 height 284
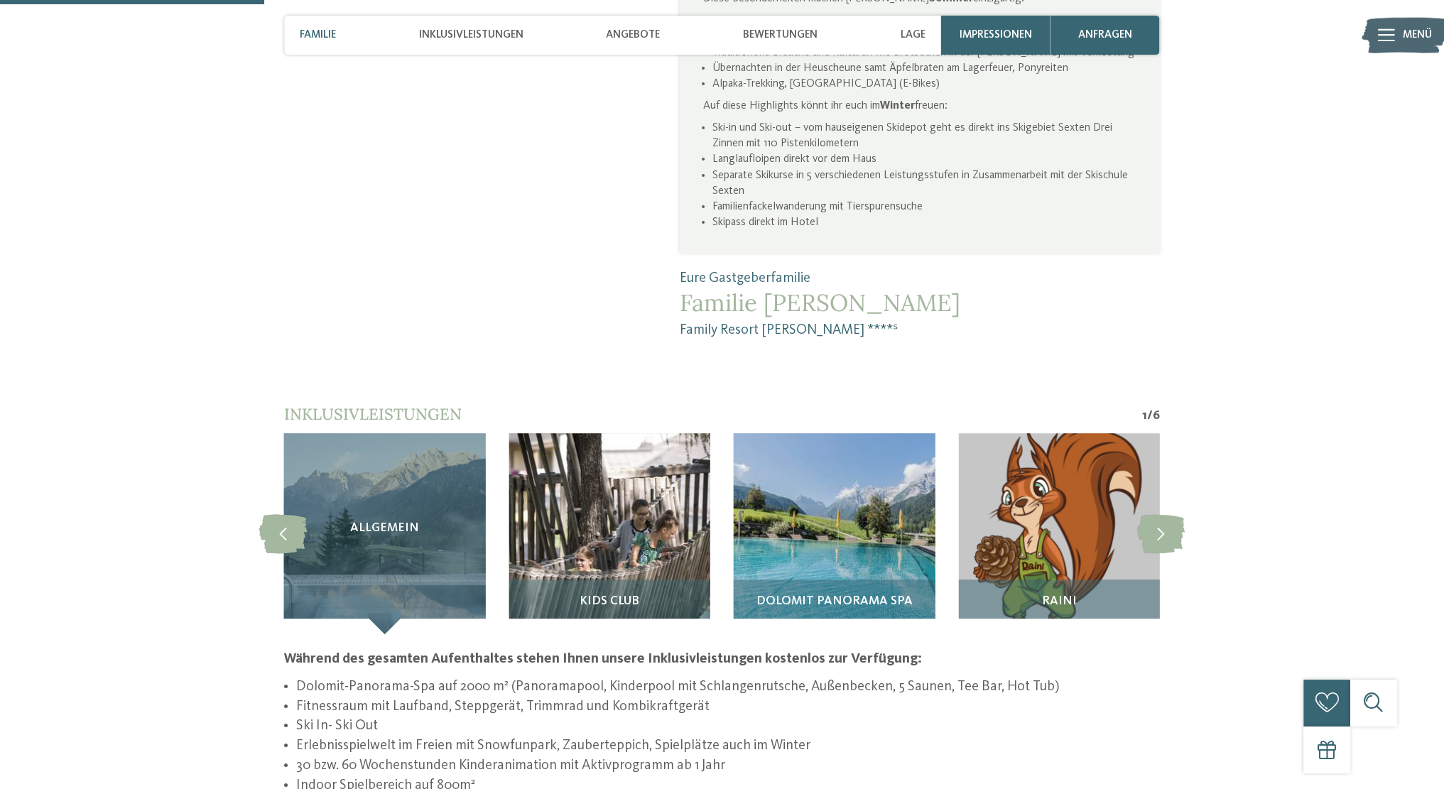
scroll to position [1167, 0]
click at [1173, 514] on icon at bounding box center [1161, 533] width 48 height 39
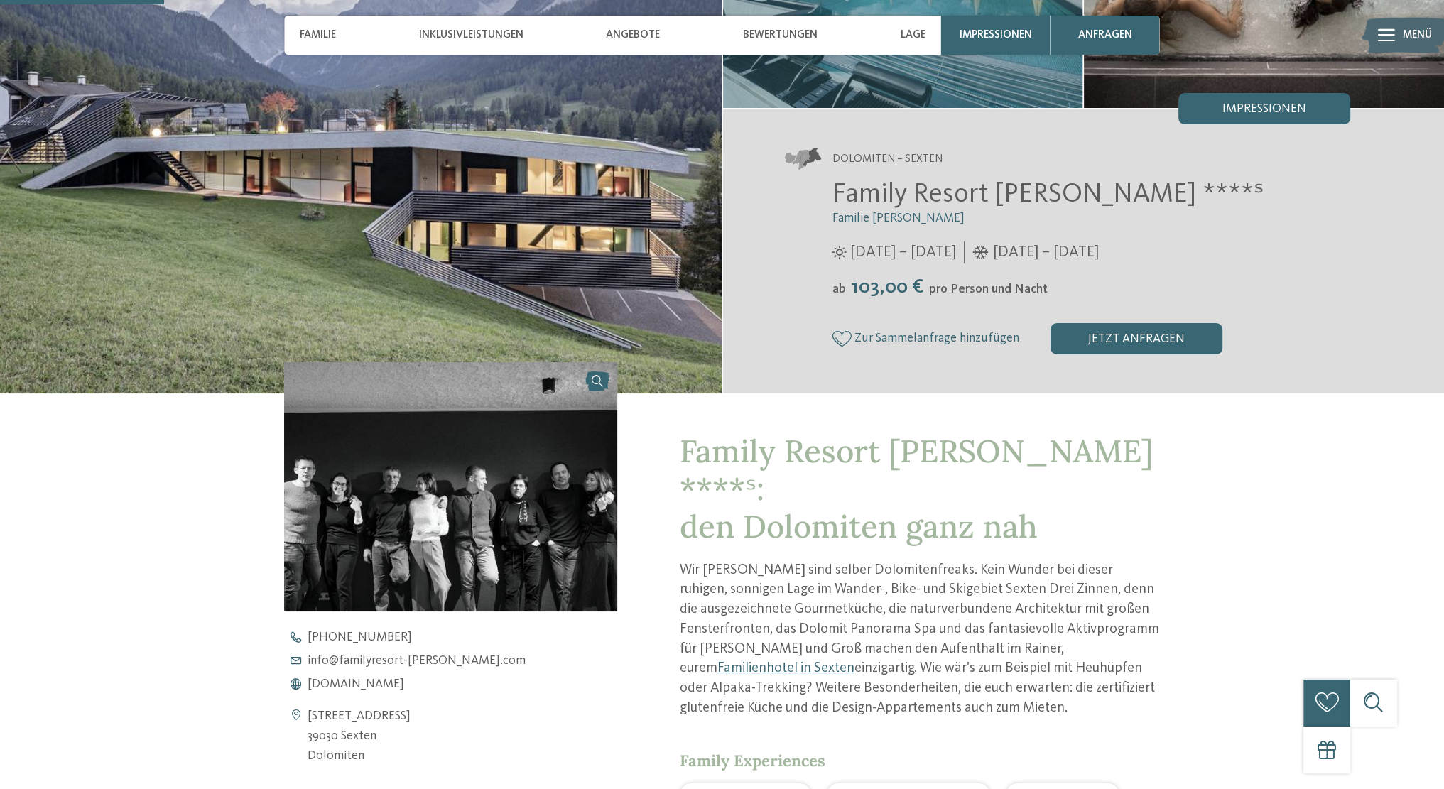
scroll to position [0, 0]
